Goal: Check status: Check status

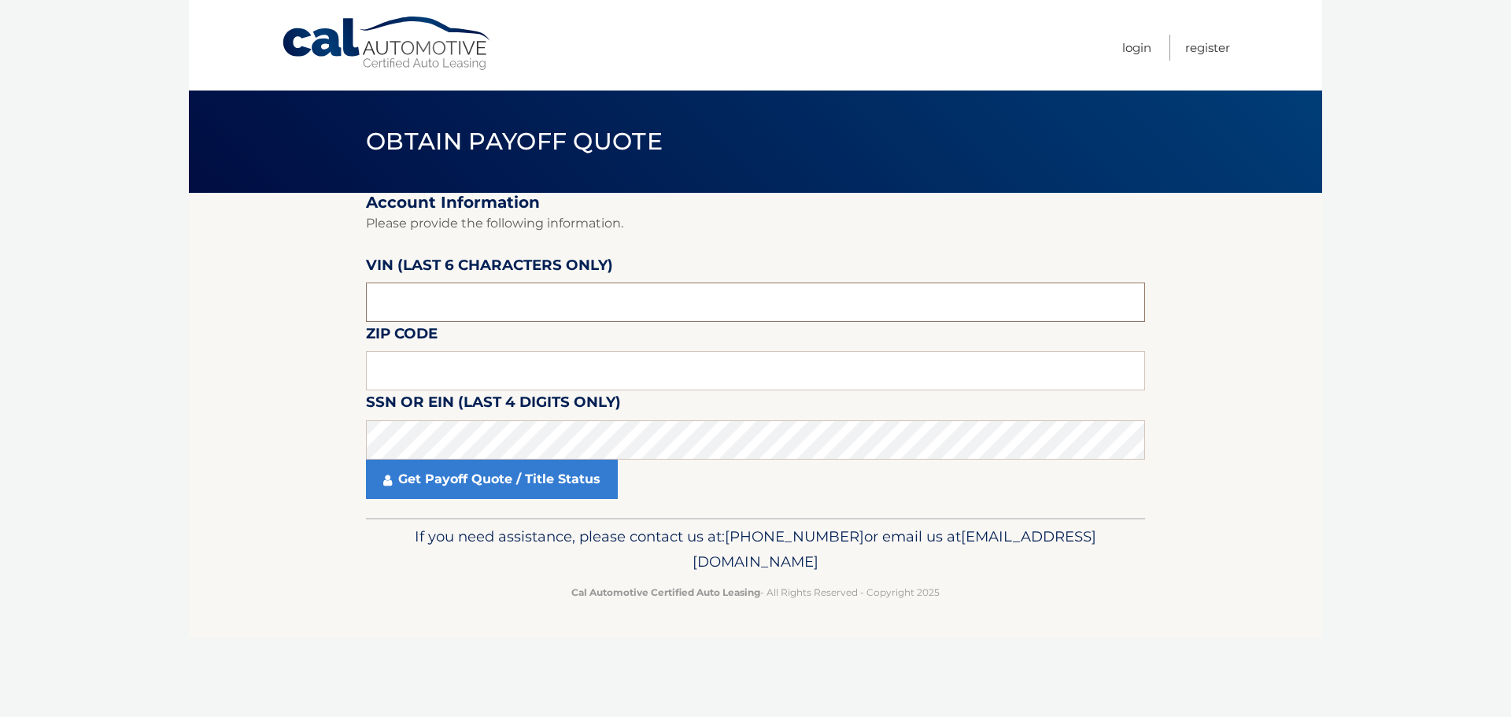
click at [435, 320] on input "text" at bounding box center [755, 302] width 779 height 39
type input "667338"
click at [408, 363] on input "text" at bounding box center [755, 370] width 779 height 39
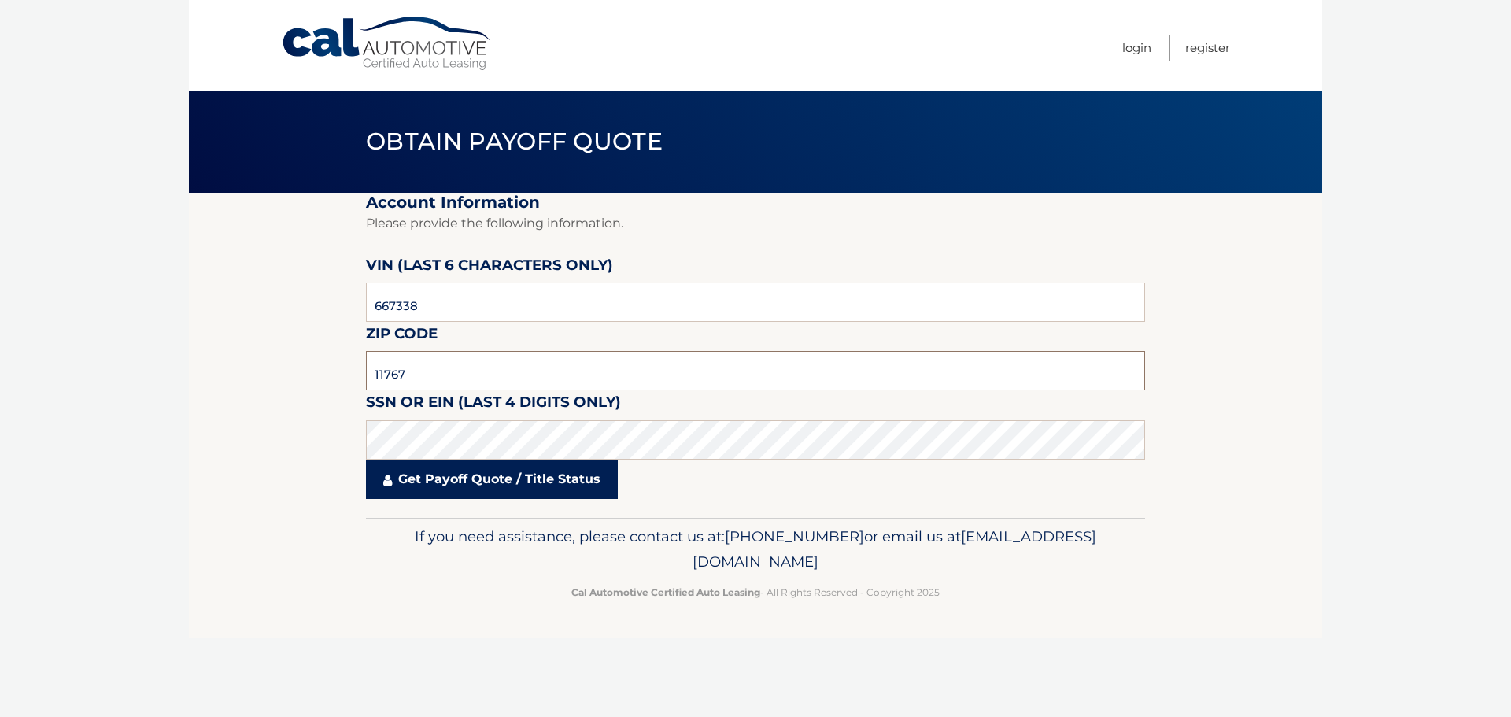
type input "11767"
click at [482, 483] on link "Get Payoff Quote / Title Status" at bounding box center [492, 479] width 252 height 39
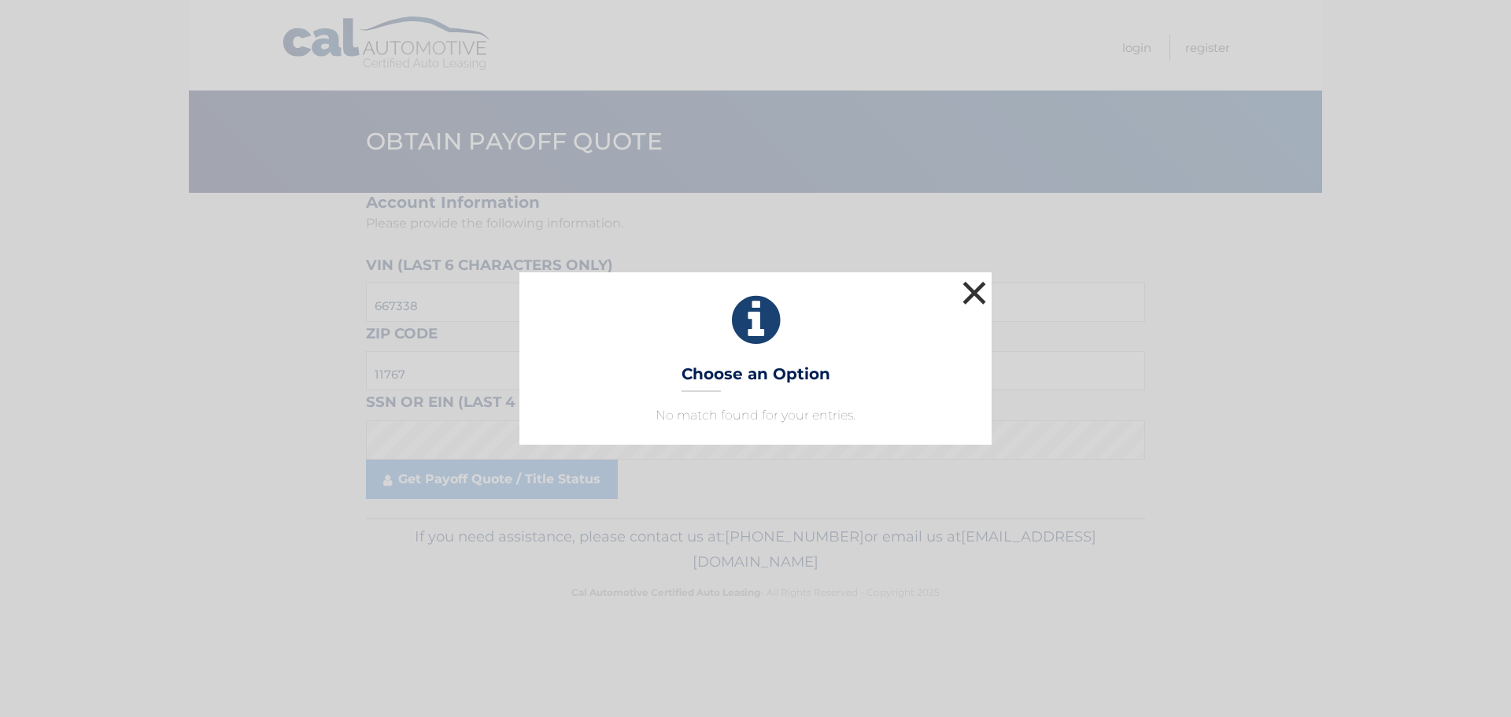
click at [972, 299] on button "×" at bounding box center [974, 292] width 31 height 31
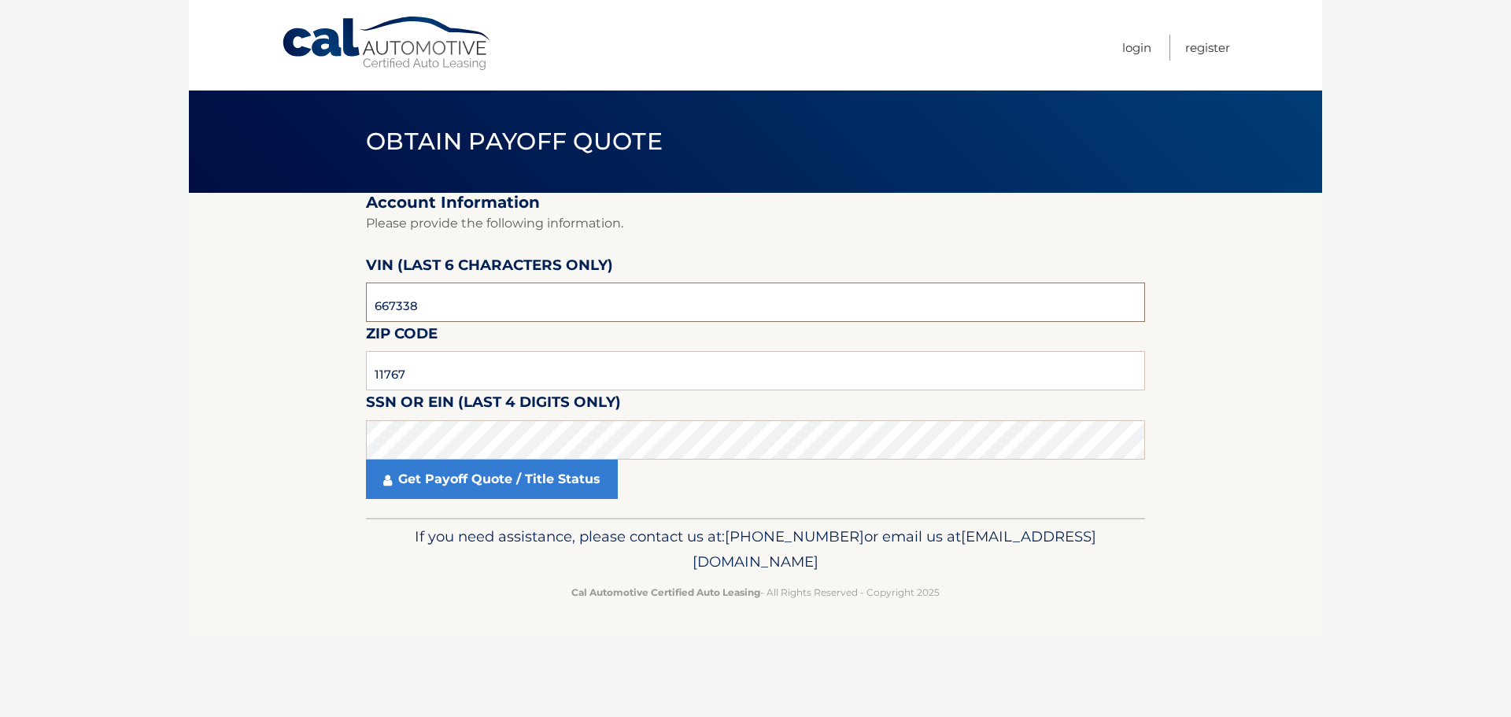
click at [395, 304] on input "667338" at bounding box center [755, 302] width 779 height 39
type input "664338"
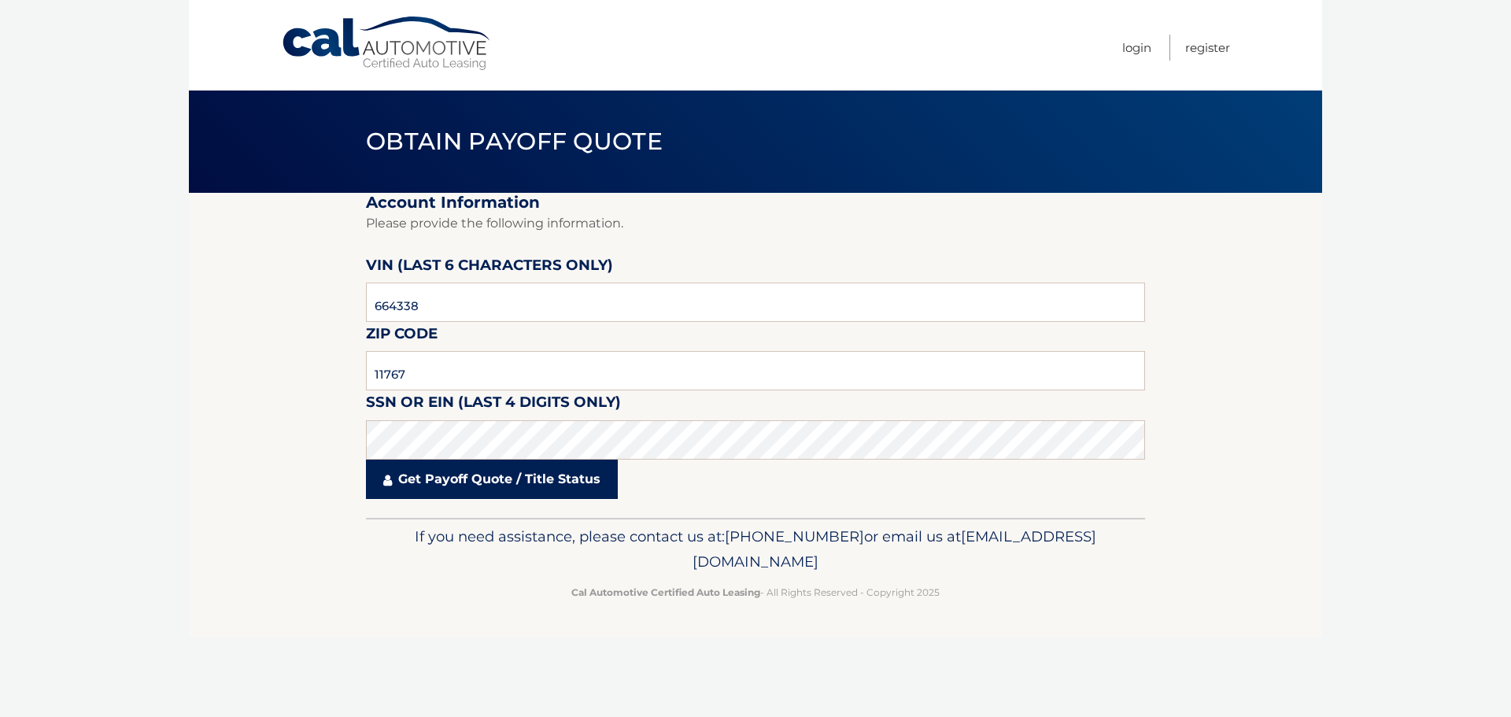
click at [508, 492] on link "Get Payoff Quote / Title Status" at bounding box center [492, 479] width 252 height 39
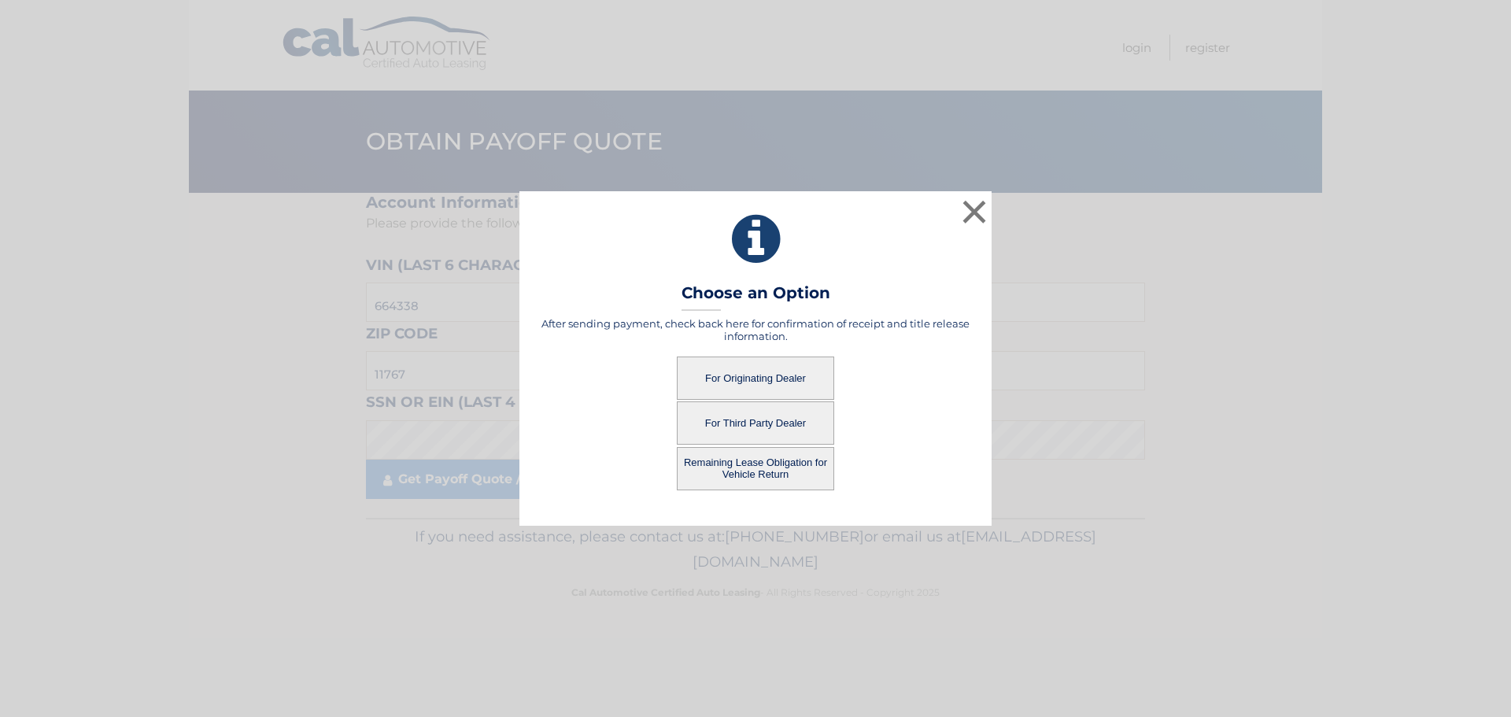
click at [798, 381] on button "For Originating Dealer" at bounding box center [755, 378] width 157 height 43
click at [761, 464] on button "Remaining Lease Obligation for Vehicle Return" at bounding box center [755, 468] width 157 height 43
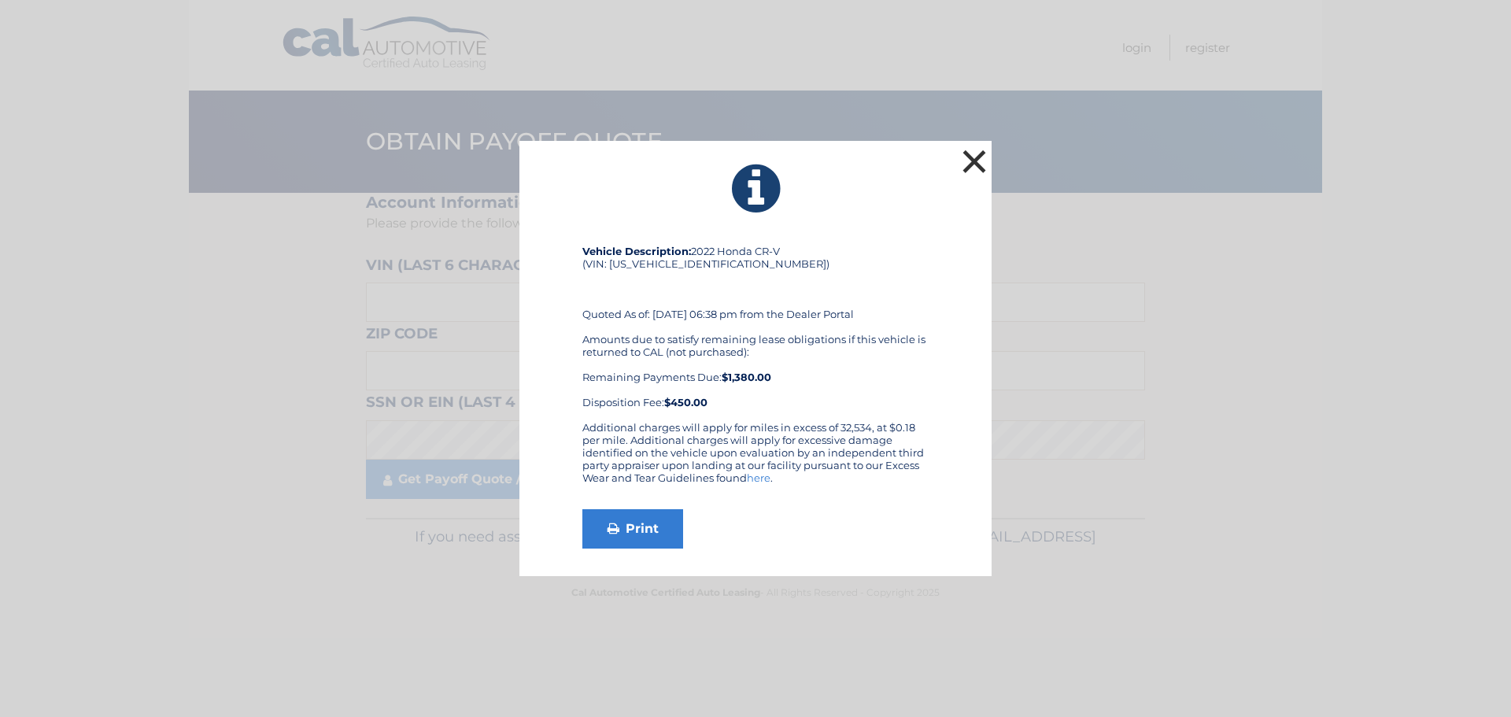
click at [975, 164] on button "×" at bounding box center [974, 161] width 31 height 31
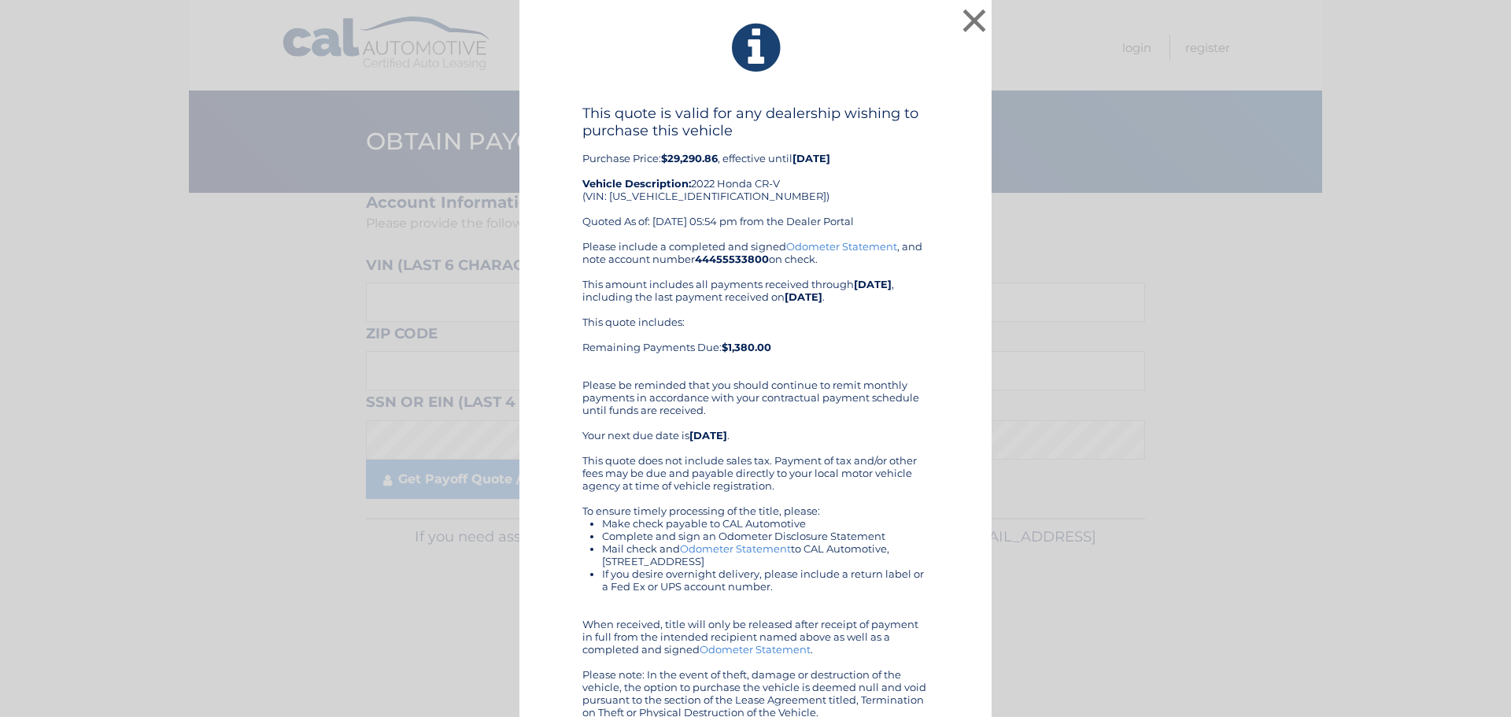
click at [893, 390] on div "Please include a completed and signed Odometer Statement , and note account num…" at bounding box center [755, 479] width 346 height 478
click at [1326, 129] on div "× This quote is valid for any dealership wishing to purchase this vehicle Purch…" at bounding box center [755, 369] width 1498 height 738
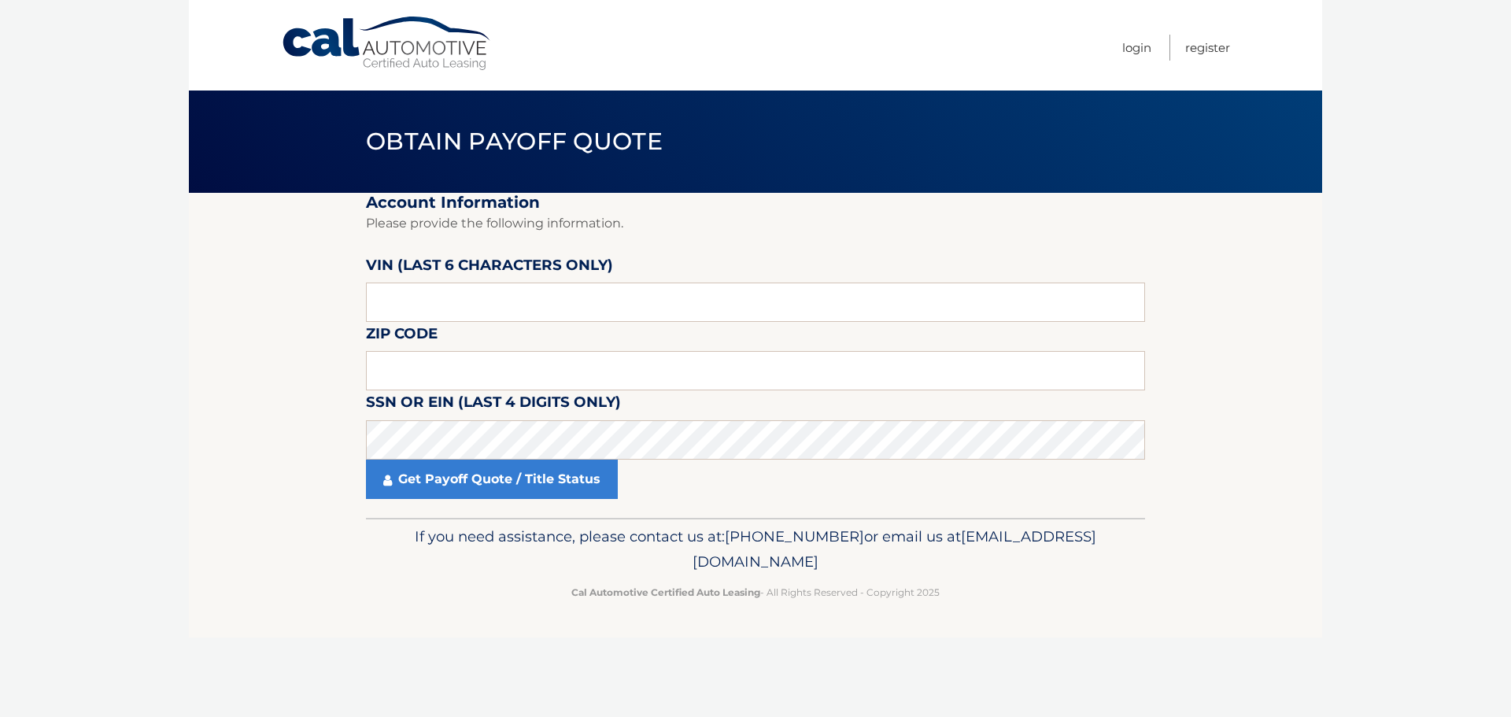
click at [1122, 253] on fieldset "Account Information Please provide the following information. VIN (last 6 chara…" at bounding box center [755, 355] width 779 height 325
click at [443, 304] on input "text" at bounding box center [755, 302] width 779 height 39
type input "664338"
click at [460, 371] on input "text" at bounding box center [755, 370] width 779 height 39
type input "11767"
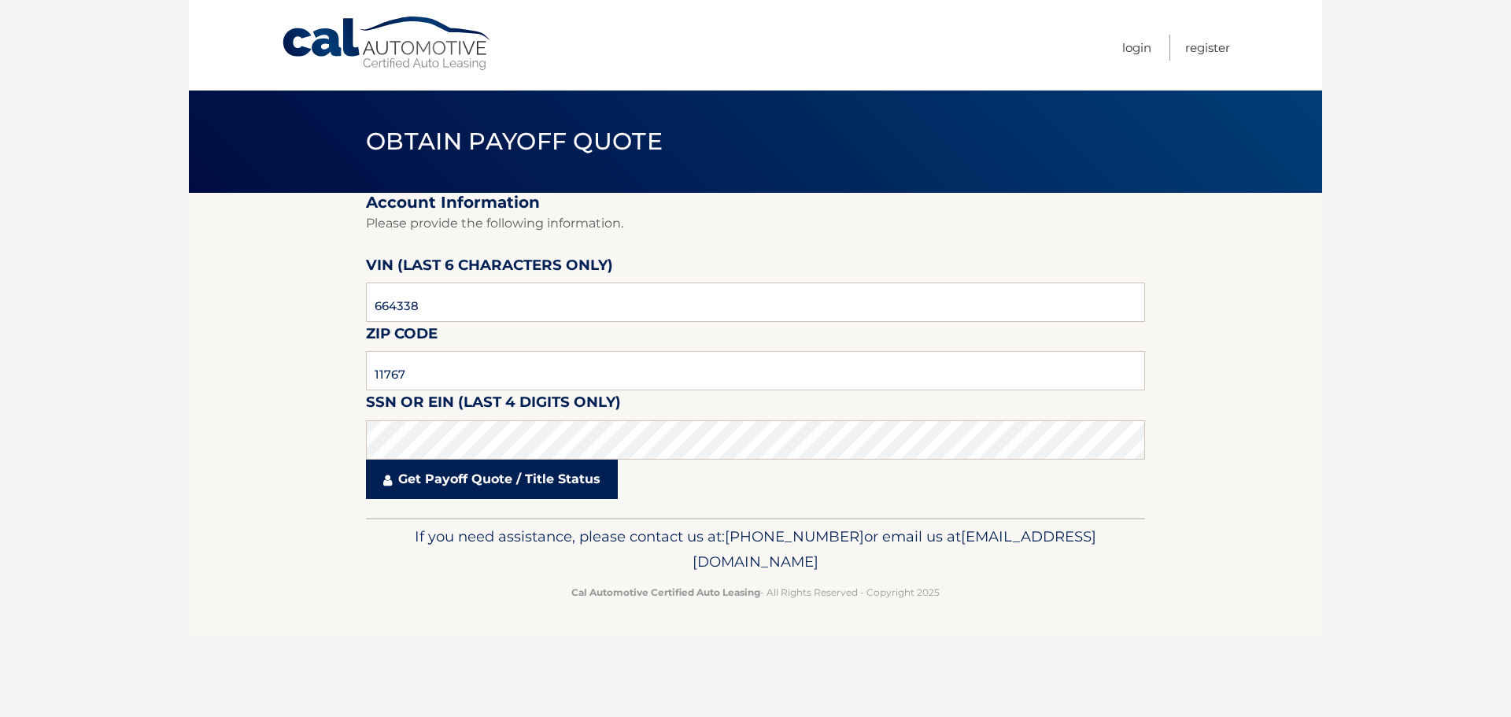
click at [486, 473] on link "Get Payoff Quote / Title Status" at bounding box center [492, 479] width 252 height 39
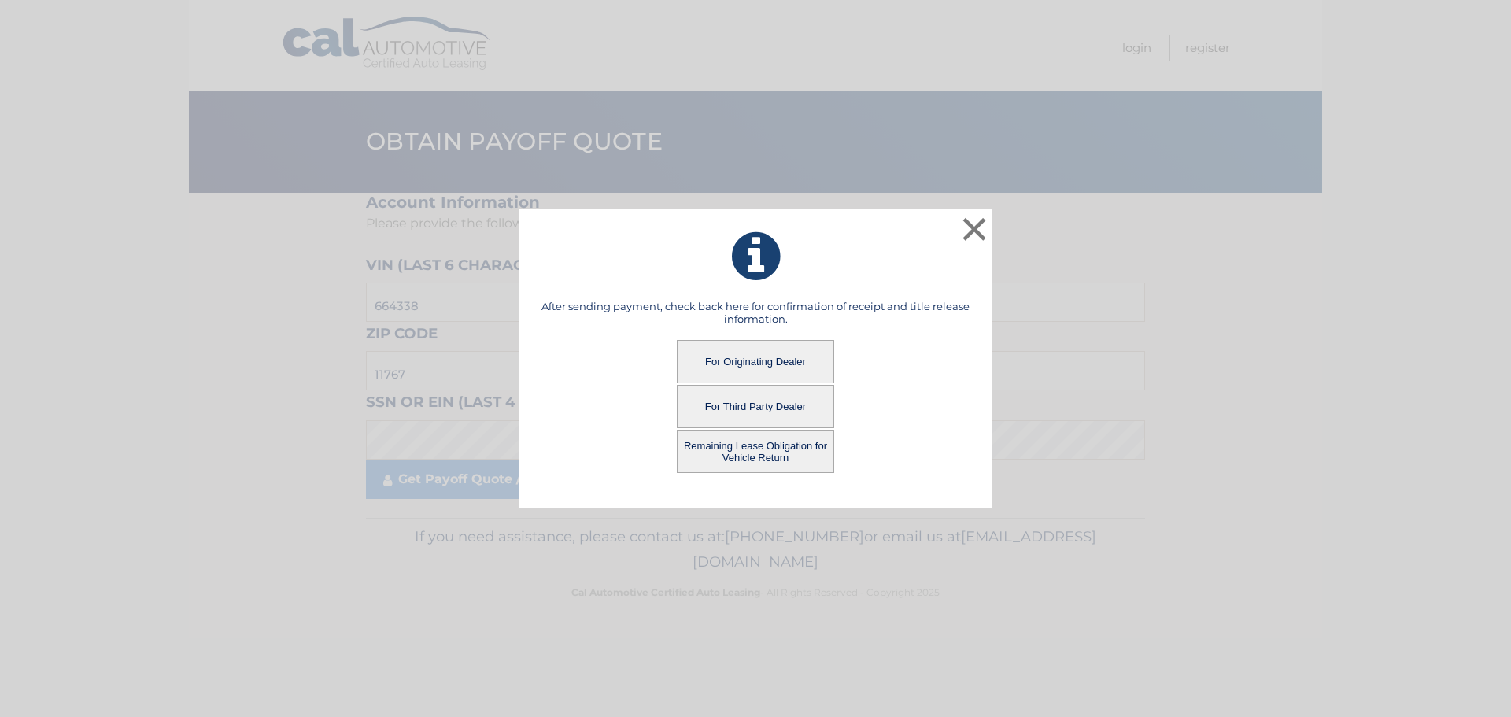
click at [770, 450] on button "Remaining Lease Obligation for Vehicle Return" at bounding box center [755, 451] width 157 height 43
click at [748, 451] on button "Remaining Lease Obligation for Vehicle Return" at bounding box center [755, 451] width 157 height 43
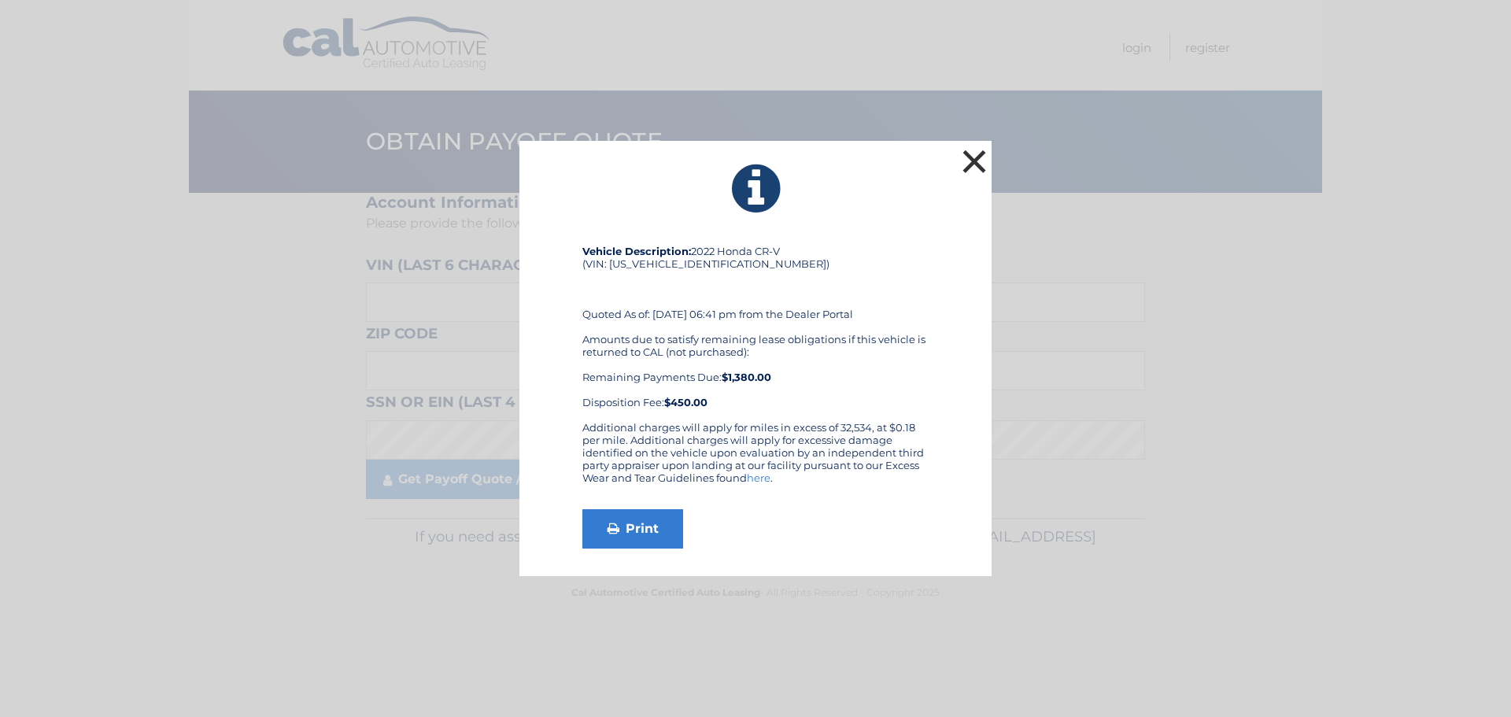
click at [977, 158] on button "×" at bounding box center [974, 161] width 31 height 31
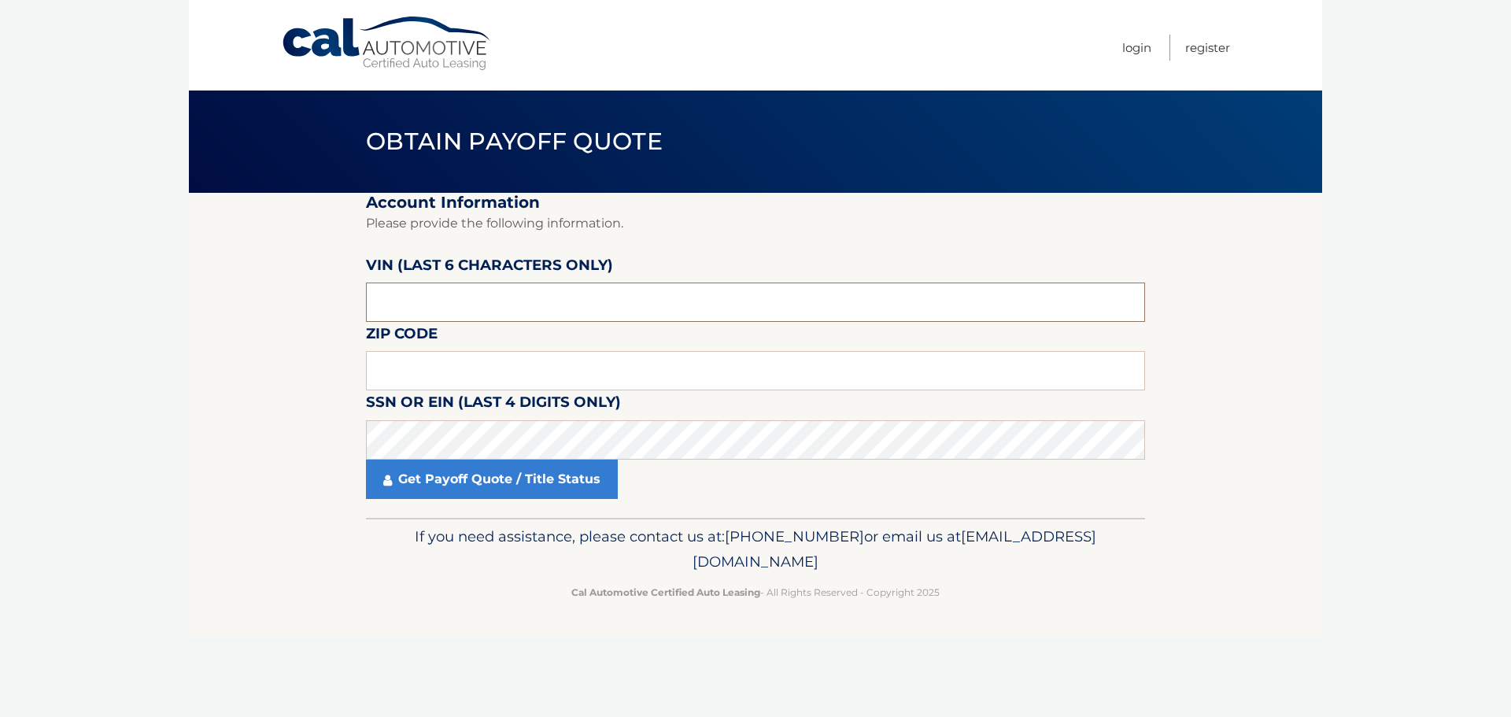
click at [433, 297] on input "text" at bounding box center [755, 302] width 779 height 39
type input "664338"
click at [433, 362] on input "text" at bounding box center [755, 370] width 779 height 39
type input "11767"
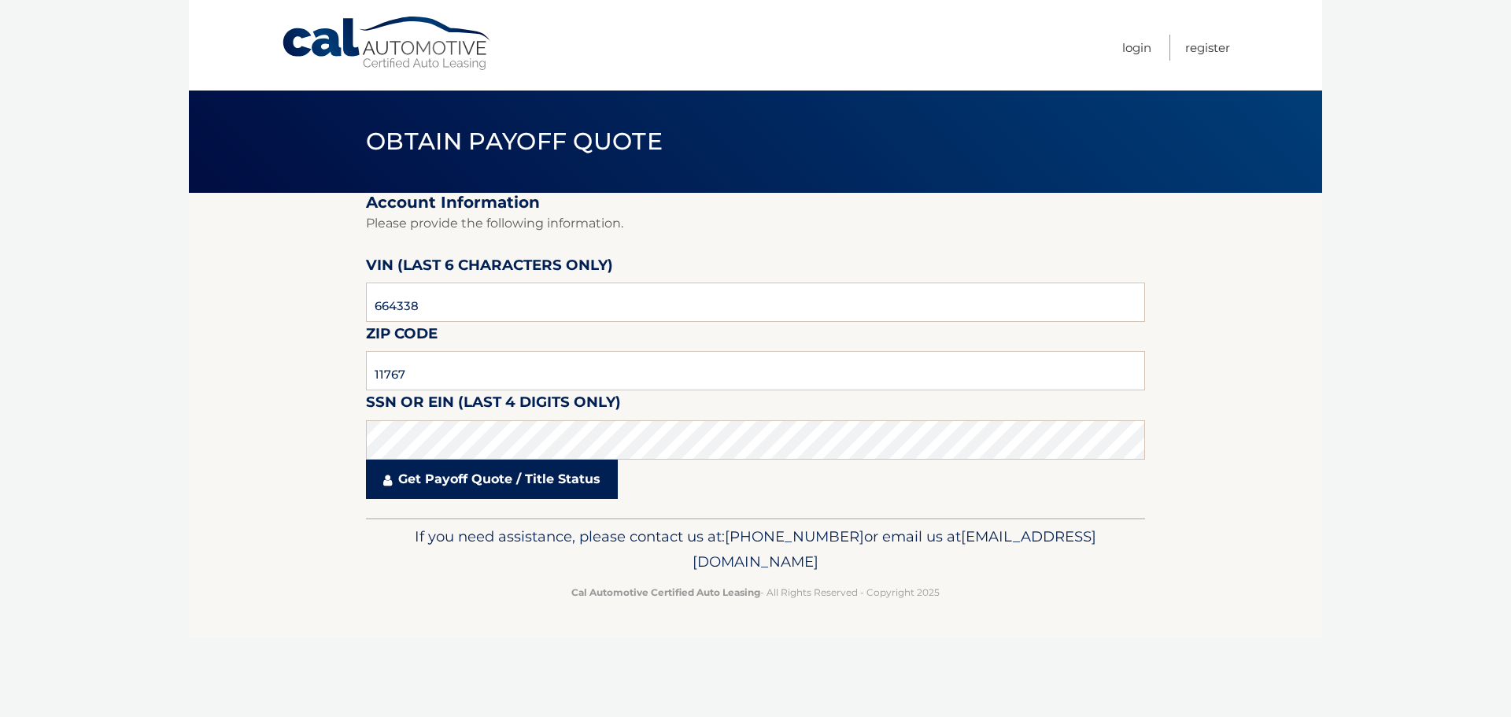
click at [471, 483] on link "Get Payoff Quote / Title Status" at bounding box center [492, 479] width 252 height 39
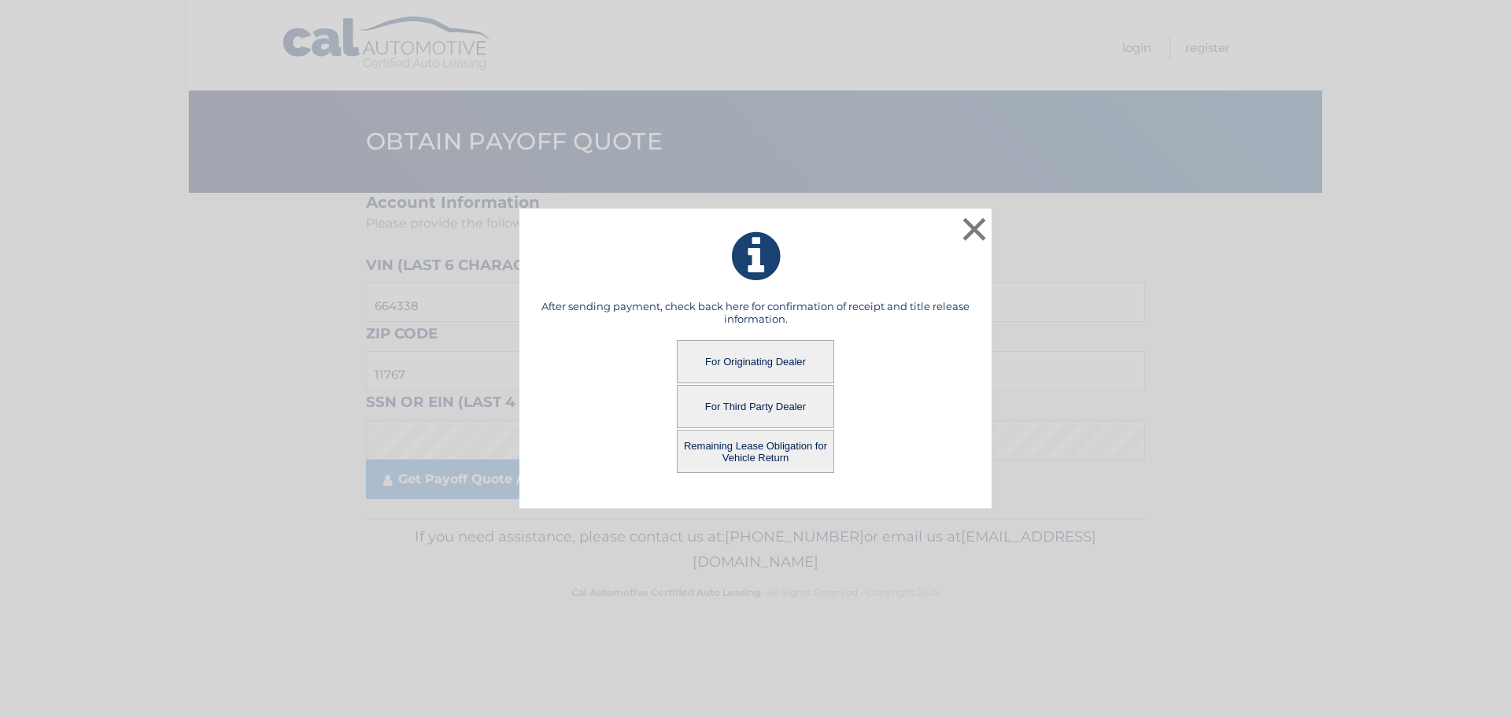
click at [781, 406] on button "For Third Party Dealer" at bounding box center [755, 406] width 157 height 43
click at [998, 515] on div "× After sending payment, check back here for confirmation of receipt and title …" at bounding box center [755, 358] width 1511 height 717
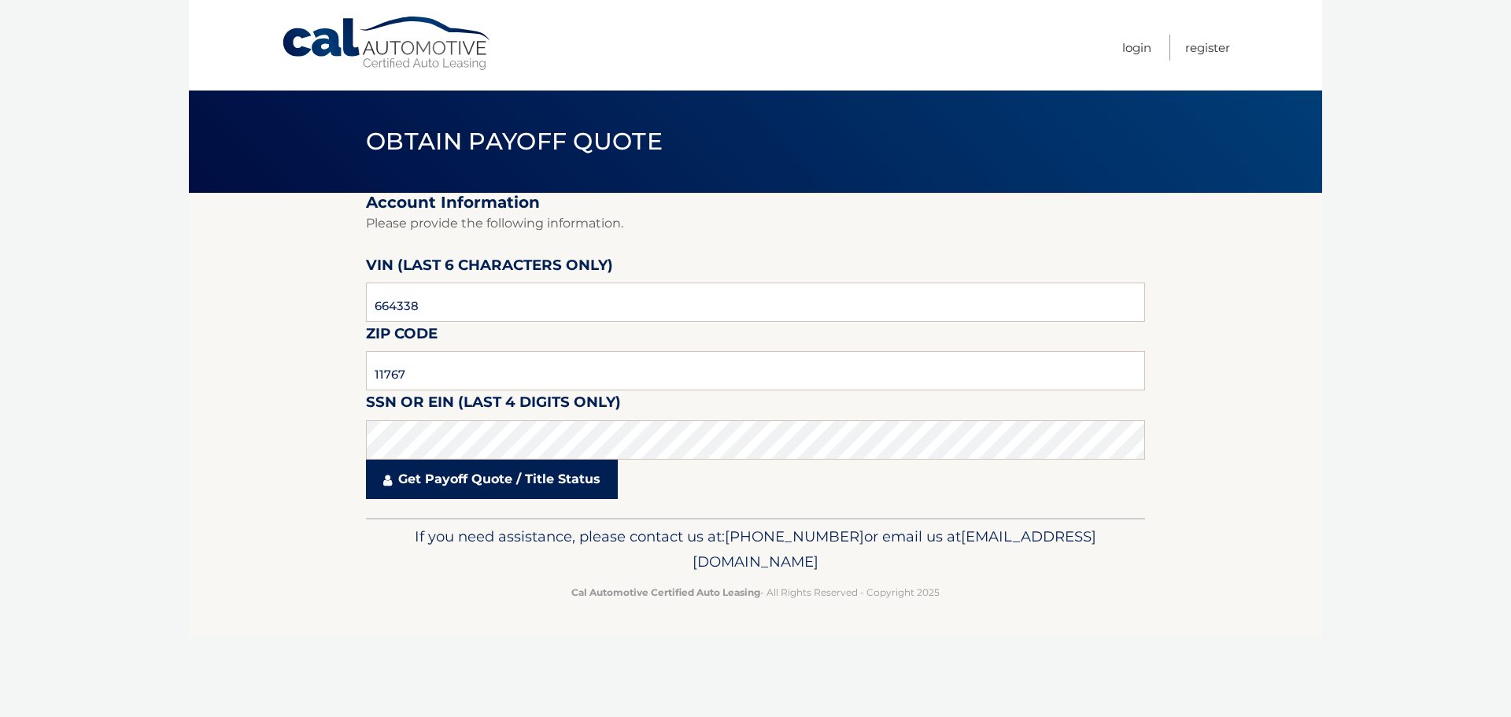
click at [455, 478] on link "Get Payoff Quote / Title Status" at bounding box center [492, 479] width 252 height 39
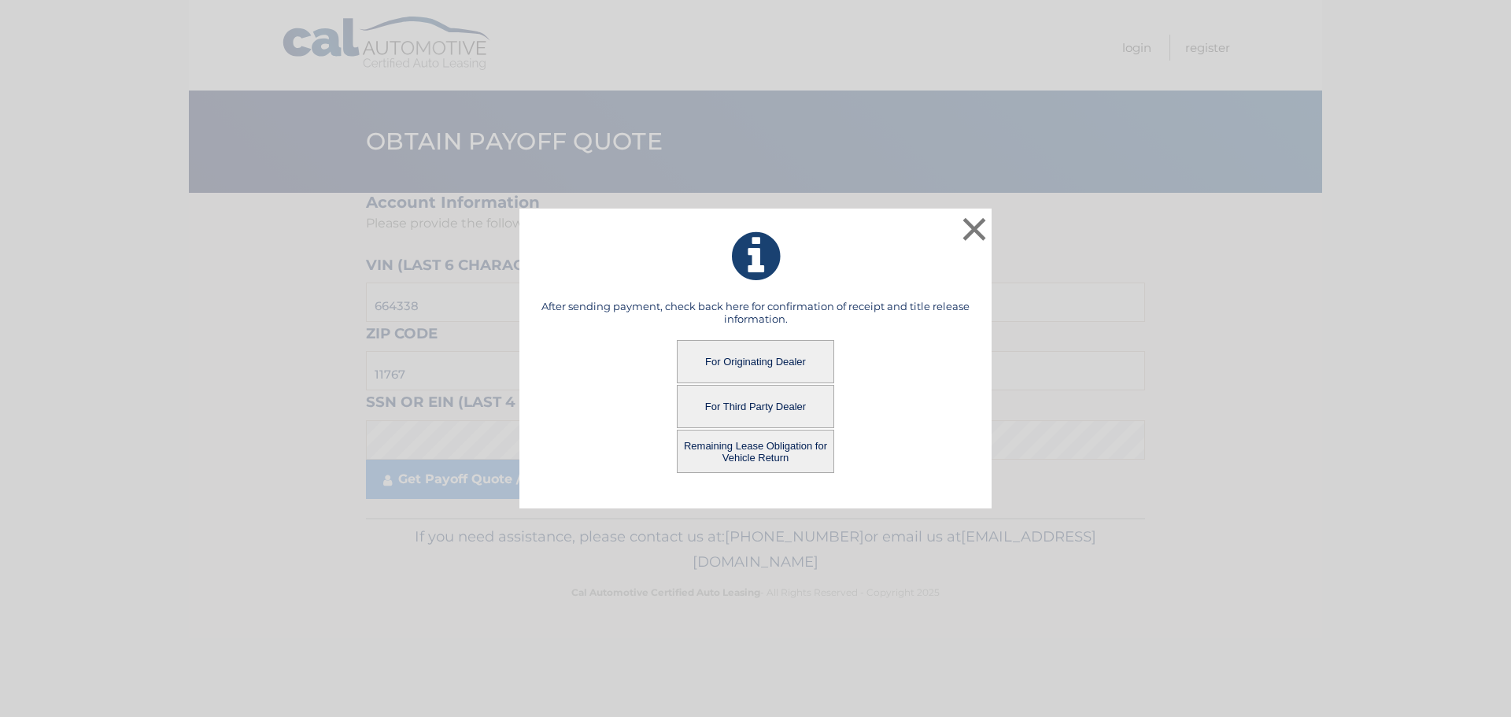
click at [765, 410] on button "For Third Party Dealer" at bounding box center [755, 406] width 157 height 43
click at [737, 403] on button "For Third Party Dealer" at bounding box center [755, 406] width 157 height 43
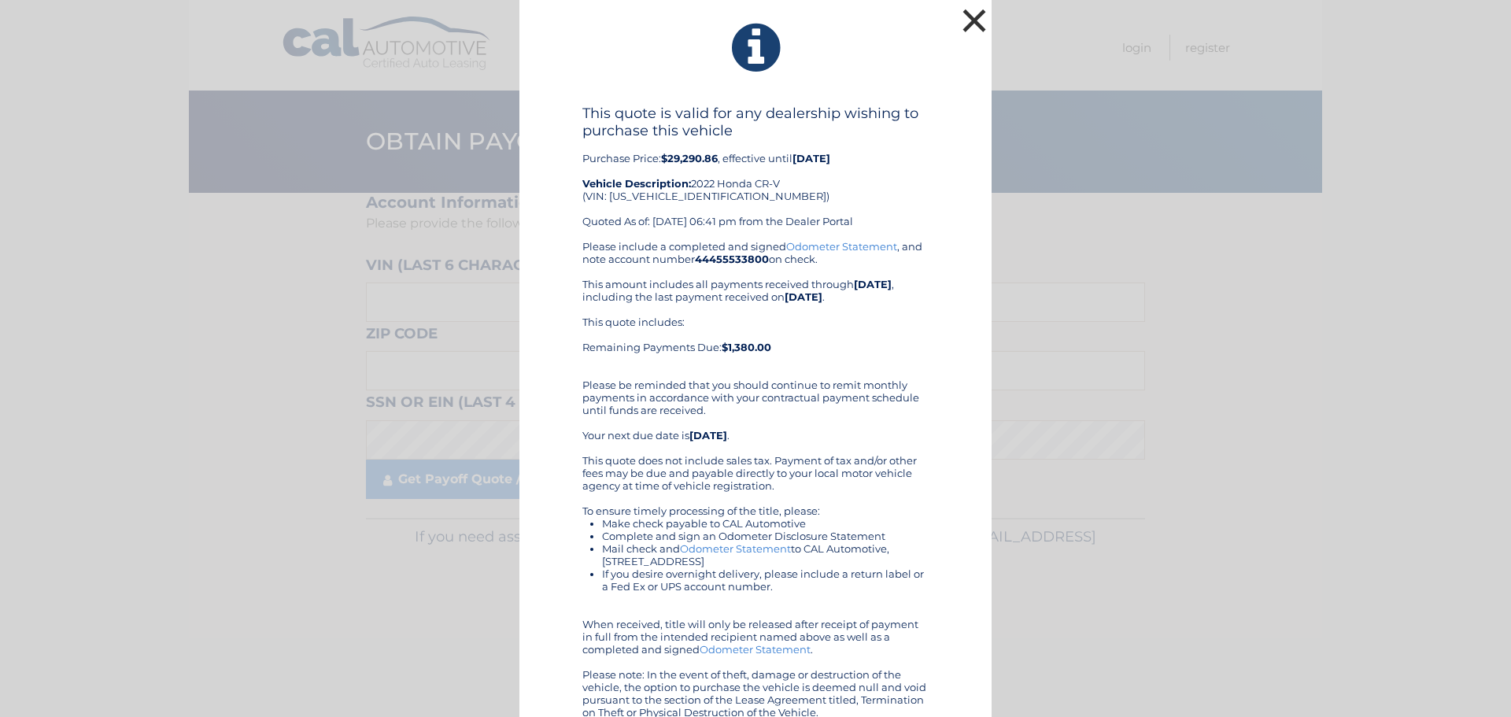
click at [970, 24] on button "×" at bounding box center [974, 20] width 31 height 31
